Goal: Task Accomplishment & Management: Use online tool/utility

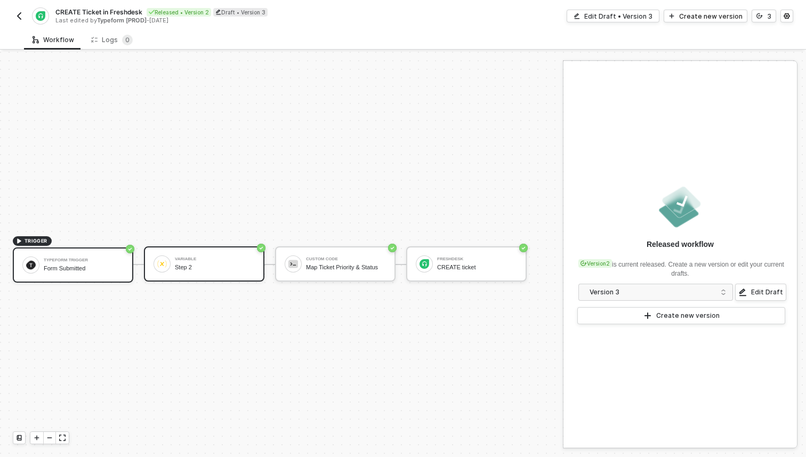
scroll to position [20, 0]
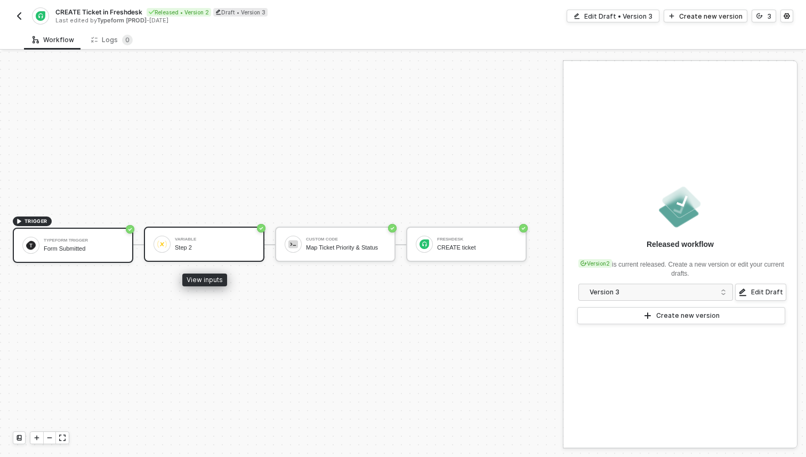
click at [219, 243] on div "Variable Step 2" at bounding box center [215, 244] width 80 height 20
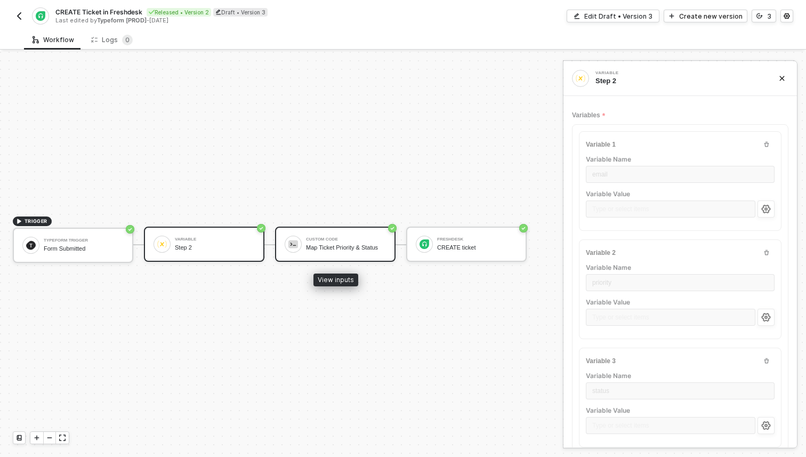
click at [330, 235] on div "Custom Code Map Ticket Priority & Status" at bounding box center [346, 244] width 80 height 20
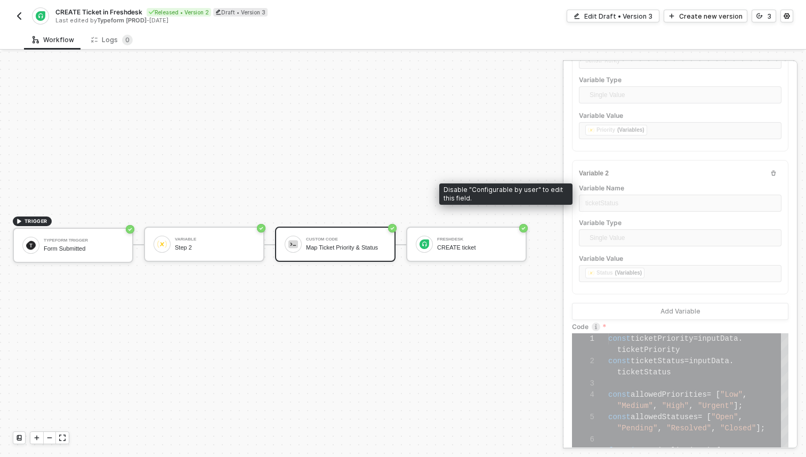
scroll to position [193, 0]
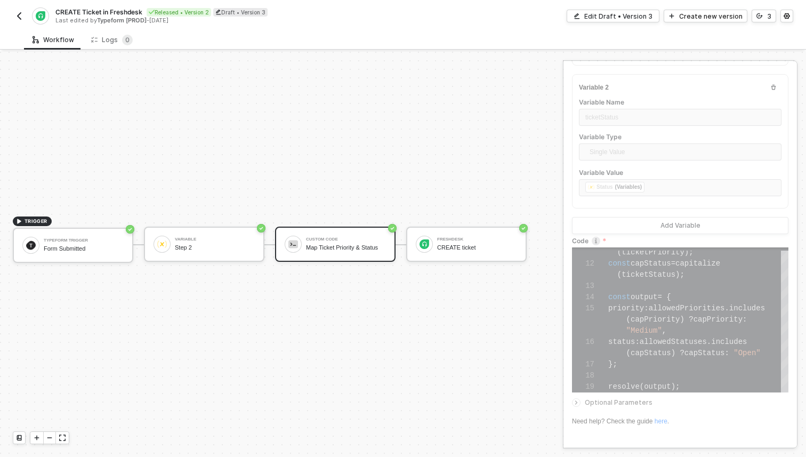
click at [23, 15] on button "button" at bounding box center [19, 16] width 13 height 13
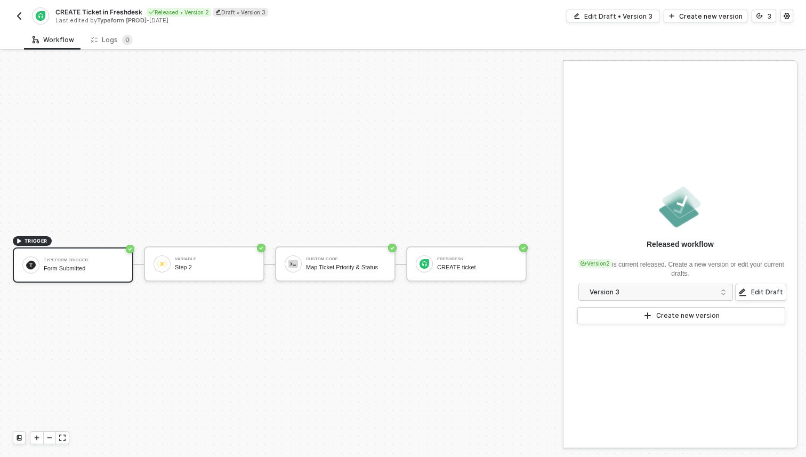
scroll to position [20, 0]
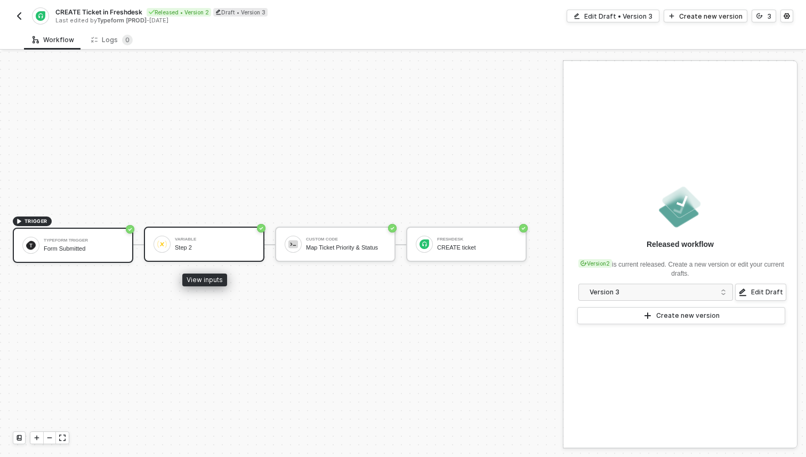
click at [225, 254] on div "Variable Step 2" at bounding box center [204, 244] width 120 height 35
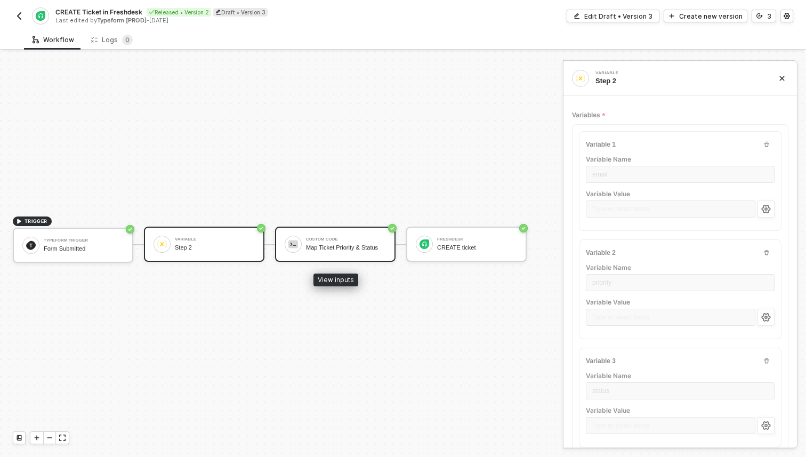
click at [343, 246] on div "Map Ticket Priority & Status" at bounding box center [346, 247] width 80 height 7
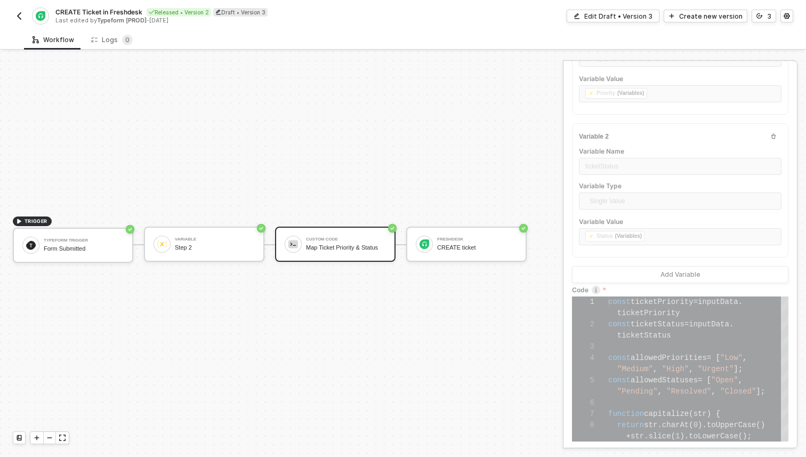
scroll to position [193, 0]
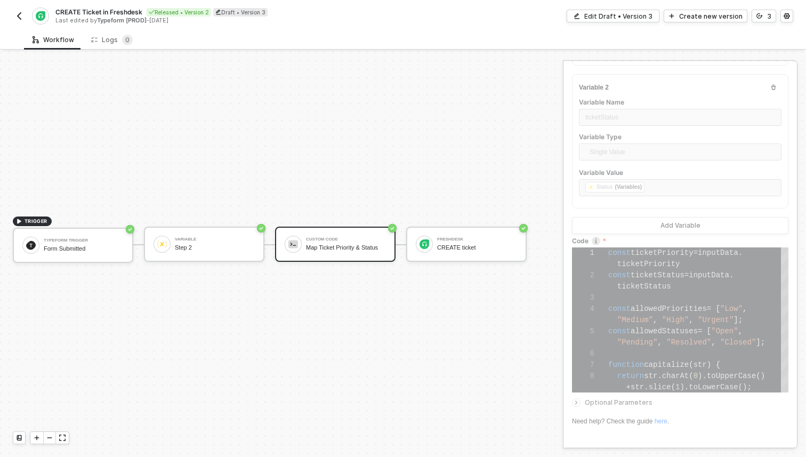
click at [21, 10] on button "button" at bounding box center [19, 16] width 13 height 13
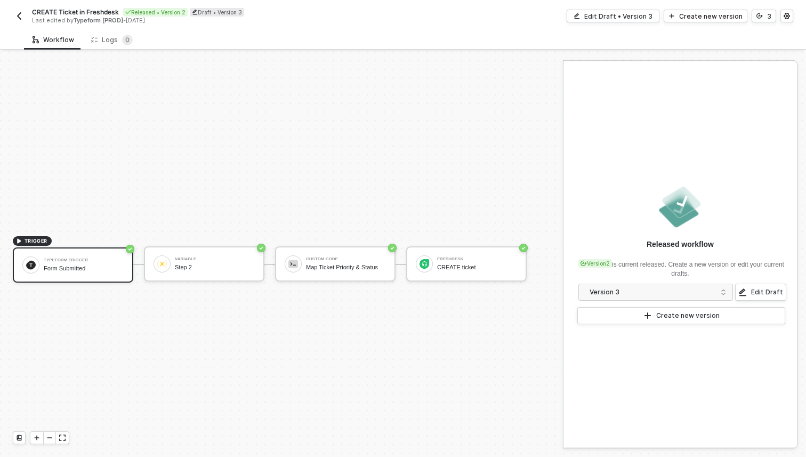
scroll to position [20, 0]
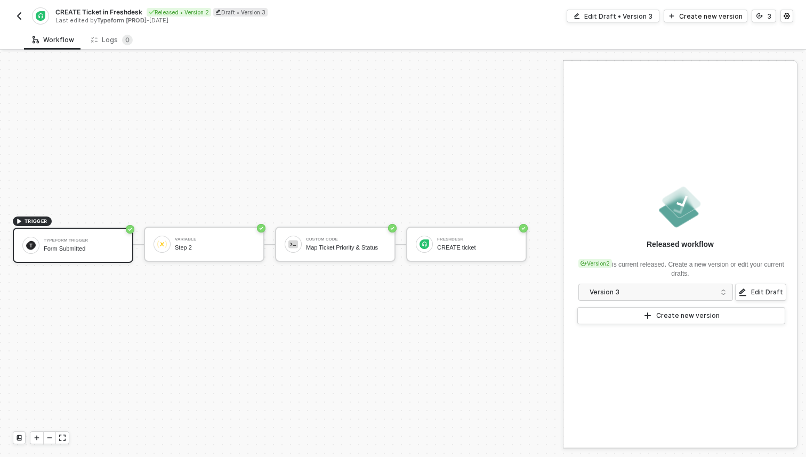
click at [514, 317] on div "TRIGGER Typeform Trigger Form Submitted Variable Step 2 Custom Code Map Ticket …" at bounding box center [279, 244] width 558 height 425
click at [215, 244] on div "Step 2" at bounding box center [215, 247] width 80 height 7
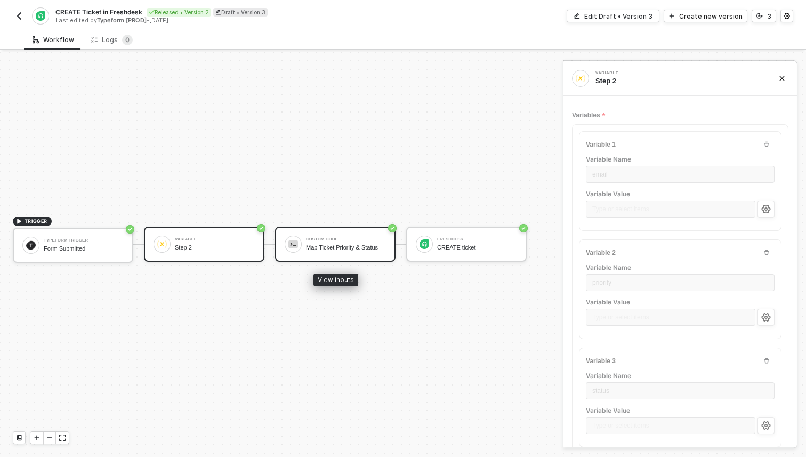
click at [336, 254] on div "Custom Code Map Ticket Priority & Status" at bounding box center [335, 244] width 120 height 35
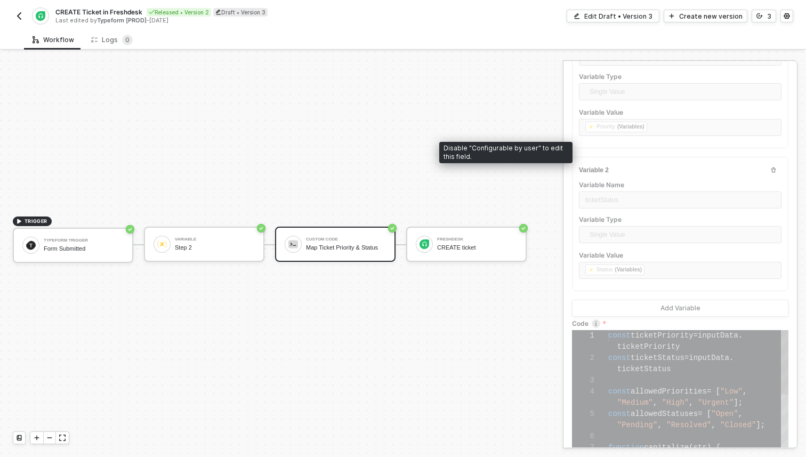
scroll to position [193, 0]
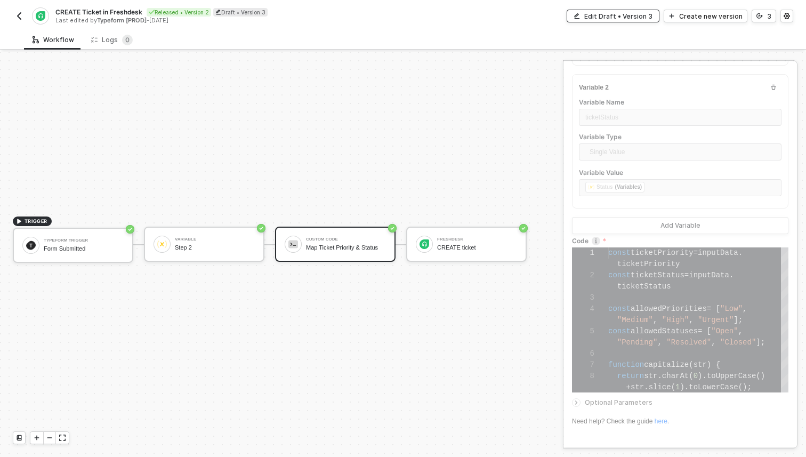
click at [624, 15] on div "Edit Draft • Version 3" at bounding box center [618, 16] width 68 height 9
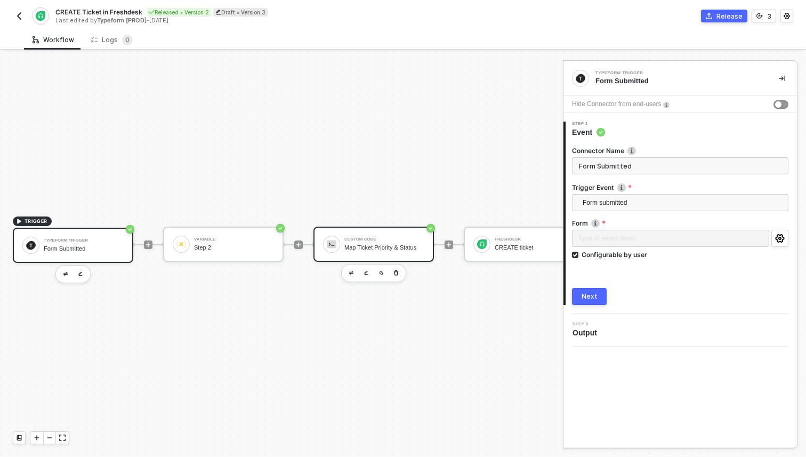
click at [390, 244] on div "Map Ticket Priority & Status" at bounding box center [384, 247] width 80 height 7
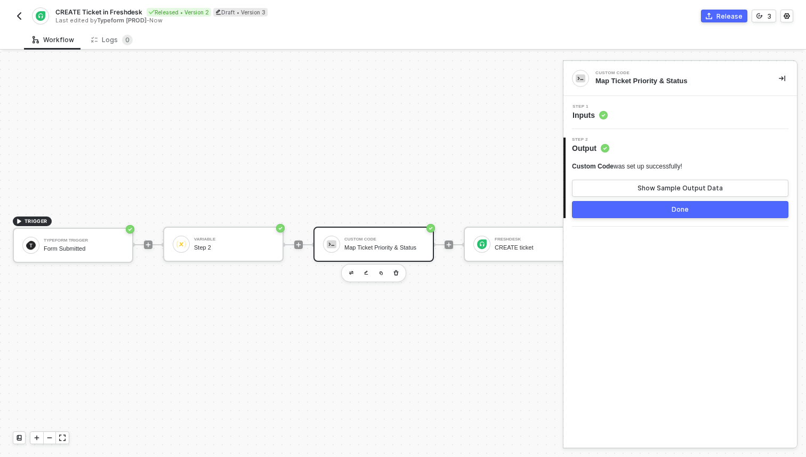
click at [621, 124] on div "Step 1 Inputs" at bounding box center [679, 112] width 233 height 33
click at [601, 118] on icon at bounding box center [603, 115] width 9 height 9
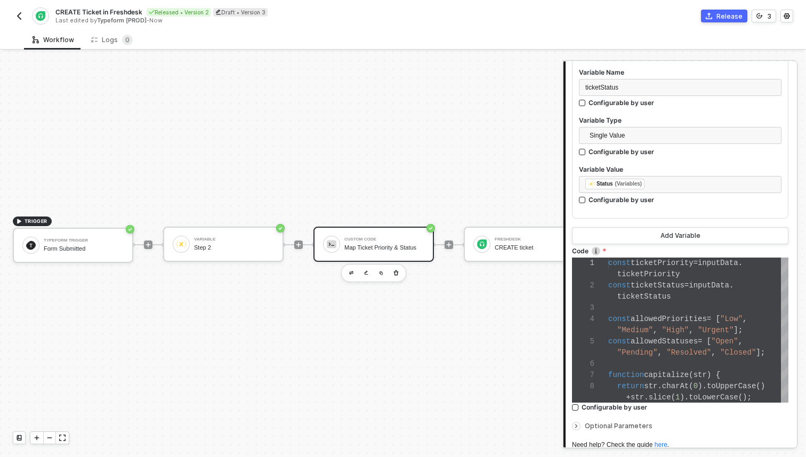
scroll to position [410, 0]
